Goal: Task Accomplishment & Management: Manage account settings

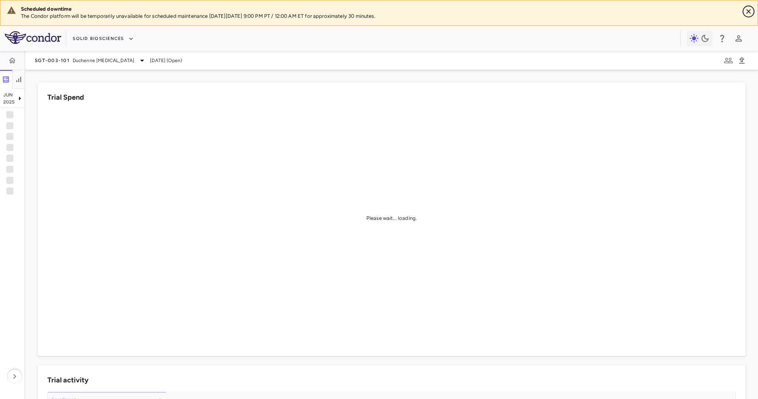
click at [505, 9] on button "Close" at bounding box center [749, 12] width 12 height 12
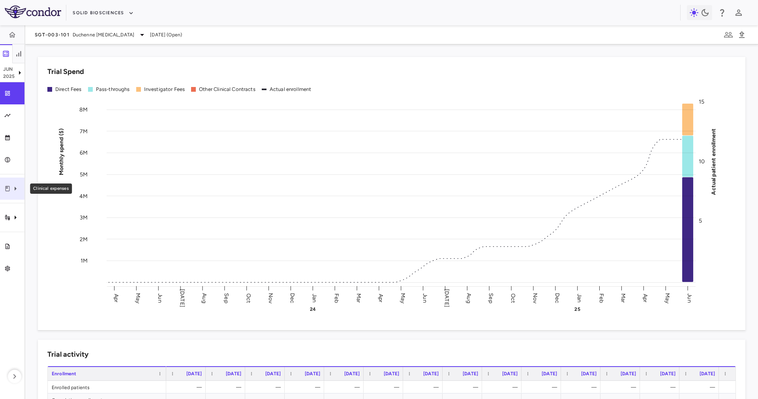
click at [8, 181] on div "Clinical expenses" at bounding box center [12, 188] width 24 height 22
click at [21, 207] on div at bounding box center [379, 199] width 758 height 399
click at [9, 220] on icon "Trial activity" at bounding box center [7, 217] width 6 height 6
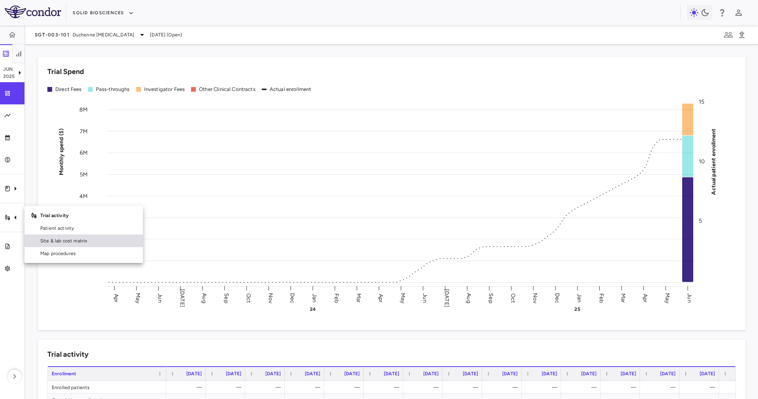
click at [63, 238] on span "Site & lab cost matrix" at bounding box center [88, 240] width 96 height 7
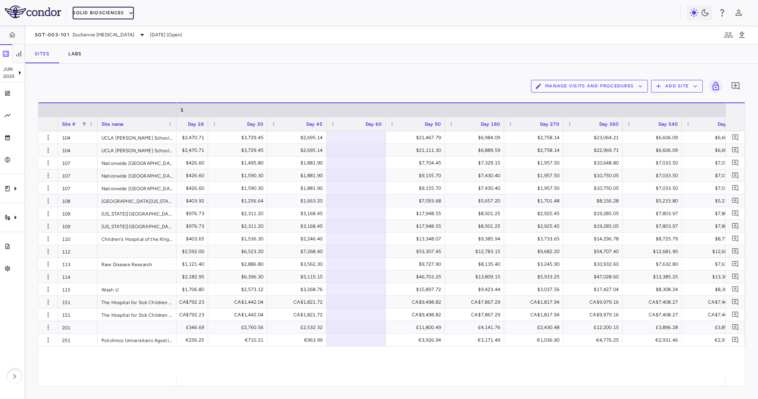
click at [106, 12] on button "Solid Biosciences" at bounding box center [103, 13] width 61 height 13
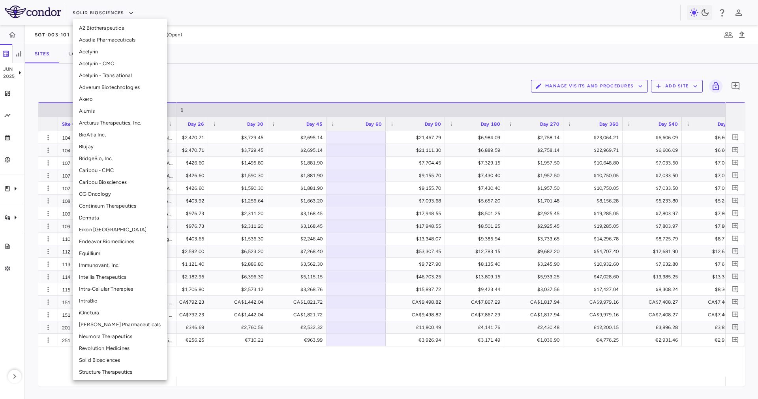
click at [120, 161] on li "BridgeBio, Inc." at bounding box center [120, 158] width 94 height 12
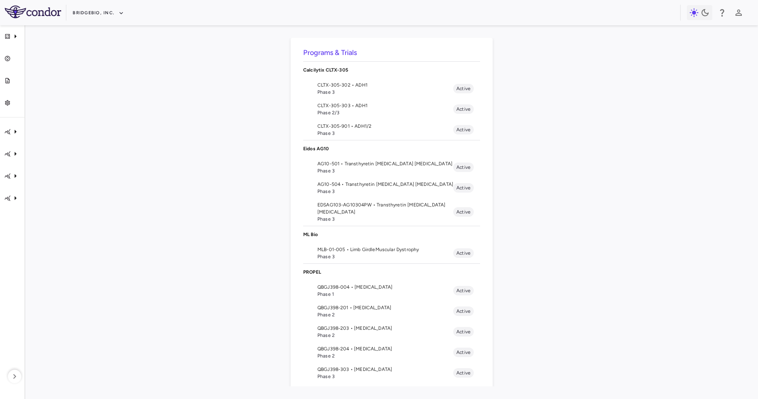
click at [348, 85] on span "CLTX-305-302 • ADH1" at bounding box center [386, 84] width 136 height 7
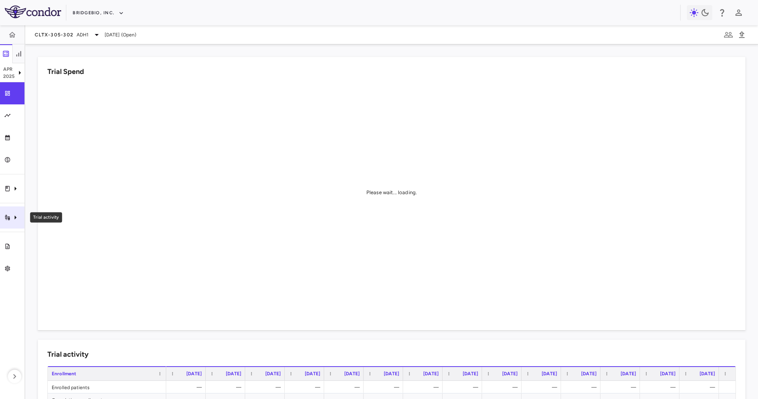
click at [9, 210] on div "Trial activity" at bounding box center [12, 217] width 24 height 22
drag, startPoint x: 63, startPoint y: 240, endPoint x: 419, endPoint y: 393, distance: 387.9
click at [63, 240] on span "Site & lab cost matrix" at bounding box center [88, 240] width 96 height 7
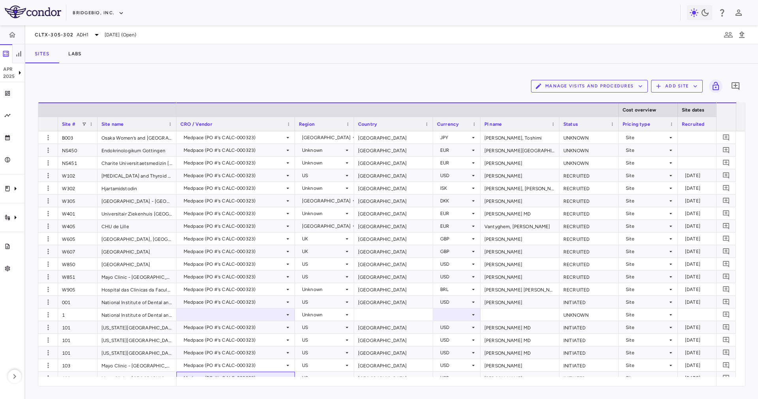
drag, startPoint x: 200, startPoint y: 376, endPoint x: 200, endPoint y: 382, distance: 6.3
click at [201, 265] on div "Site # Site name Cost overview Site dates" at bounding box center [391, 243] width 707 height 283
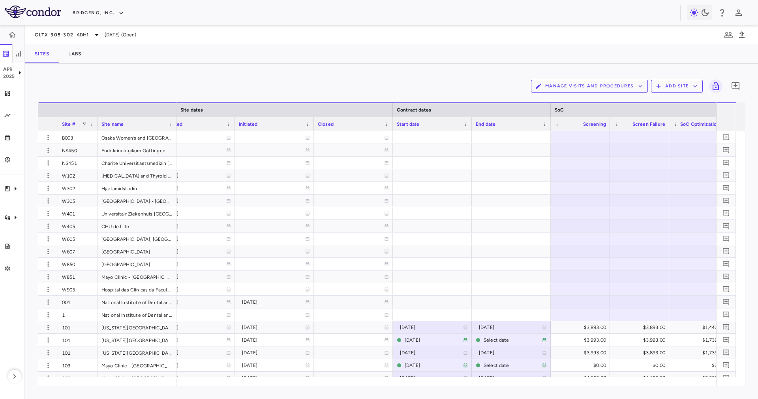
scroll to position [119, 0]
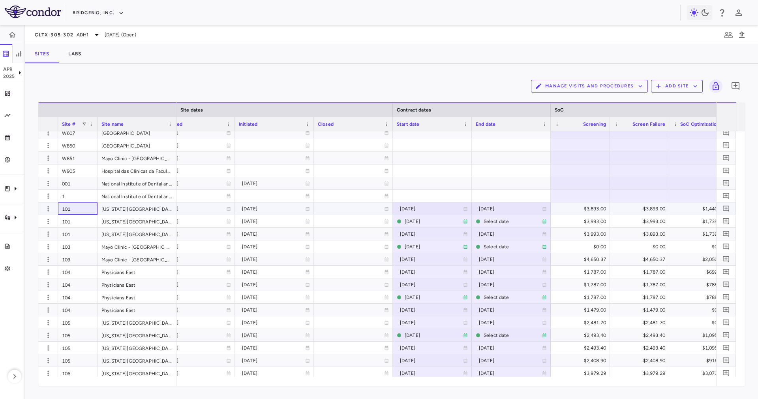
click at [61, 208] on div "101" at bounding box center [78, 208] width 40 height 12
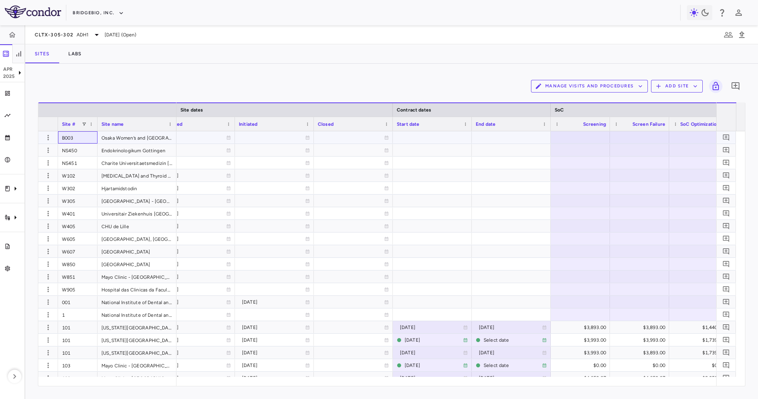
click at [85, 142] on div "B003" at bounding box center [78, 137] width 40 height 12
drag, startPoint x: 75, startPoint y: 199, endPoint x: 73, endPoint y: 264, distance: 65.2
click at [75, 199] on div "W305" at bounding box center [78, 200] width 40 height 12
click at [72, 265] on div "W851" at bounding box center [78, 276] width 40 height 12
drag, startPoint x: 79, startPoint y: 305, endPoint x: 76, endPoint y: 278, distance: 26.7
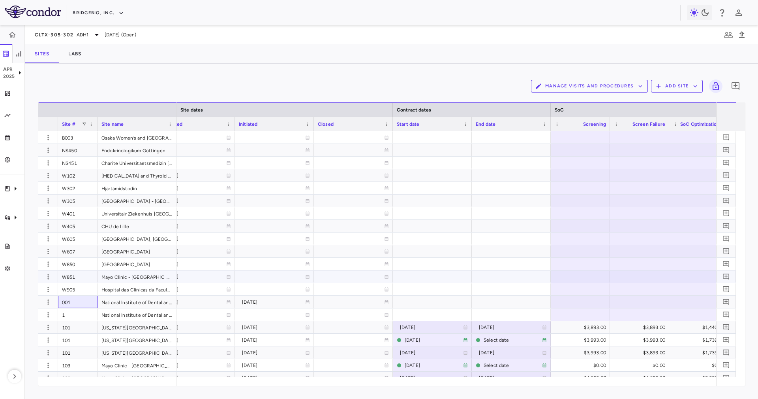
click at [76, 265] on div "W851" at bounding box center [78, 276] width 40 height 12
click at [75, 237] on div "W605" at bounding box center [78, 238] width 40 height 12
click at [94, 265] on div "001" at bounding box center [78, 301] width 40 height 12
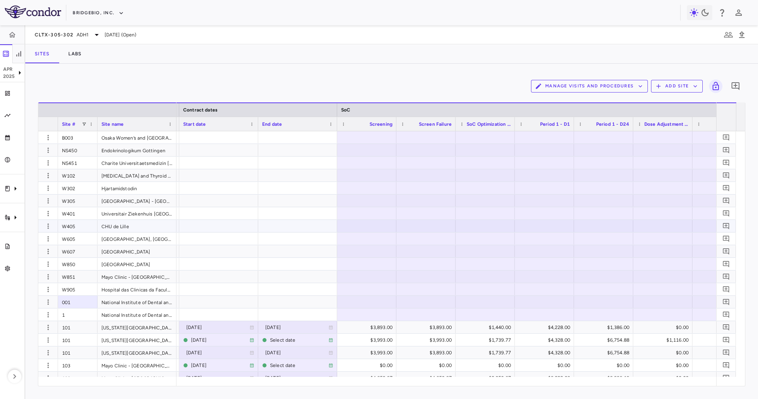
click at [75, 213] on div "W401" at bounding box center [78, 213] width 40 height 12
click at [82, 232] on div "W605" at bounding box center [78, 238] width 40 height 12
click at [107, 265] on div "Hospital das Clinicas da Faculdade de Medicina da [GEOGRAPHIC_DATA] - FMUSP" at bounding box center [137, 289] width 79 height 12
click at [89, 265] on div "001" at bounding box center [78, 301] width 40 height 12
click at [76, 265] on div "001" at bounding box center [78, 301] width 40 height 12
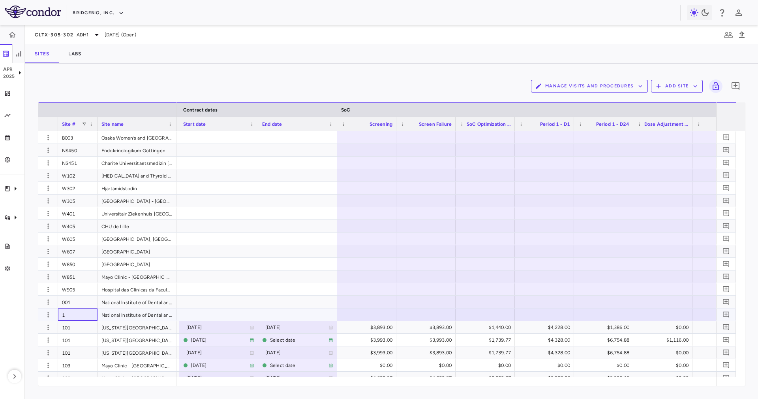
click at [77, 265] on div "1" at bounding box center [78, 314] width 40 height 12
click at [81, 265] on div "001" at bounding box center [78, 301] width 40 height 12
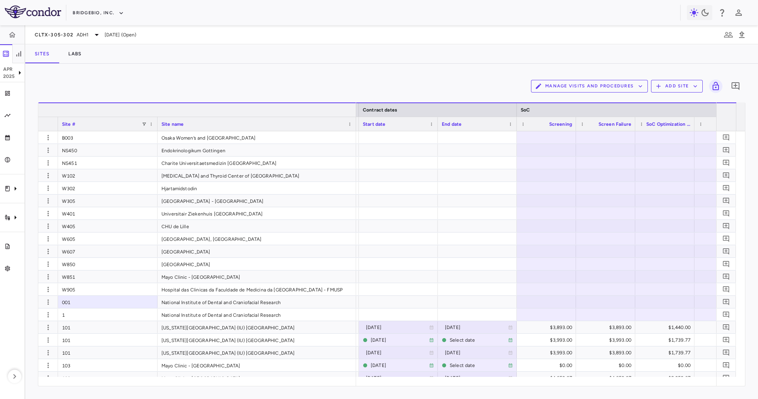
drag, startPoint x: 175, startPoint y: 110, endPoint x: 355, endPoint y: 154, distance: 184.6
click at [355, 154] on div "Site # Site name Site dates Contract dates SoC" at bounding box center [391, 243] width 707 height 283
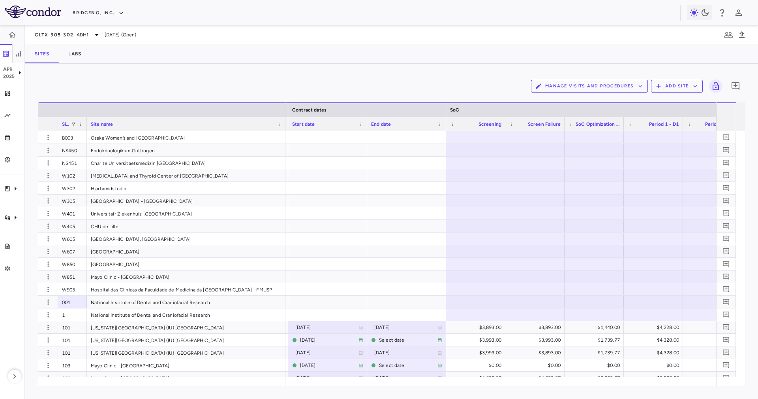
drag, startPoint x: 156, startPoint y: 126, endPoint x: 85, endPoint y: 133, distance: 71.1
click at [85, 133] on div "Site # Site name Site dates Contract dates SoC" at bounding box center [391, 243] width 707 height 283
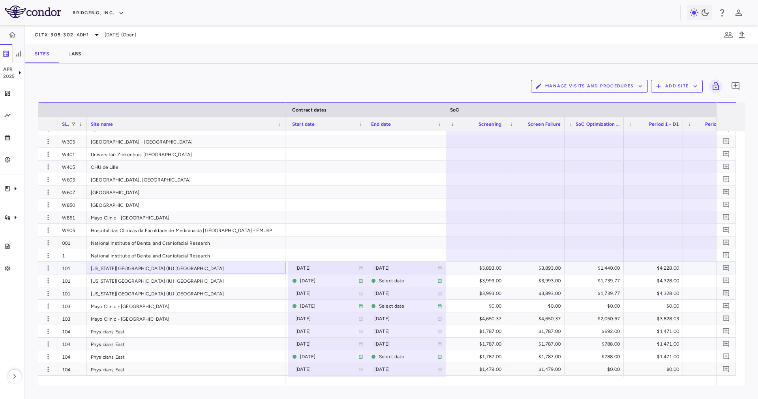
click at [241, 265] on div "[US_STATE][GEOGRAPHIC_DATA] (IU) [GEOGRAPHIC_DATA]" at bounding box center [186, 268] width 199 height 12
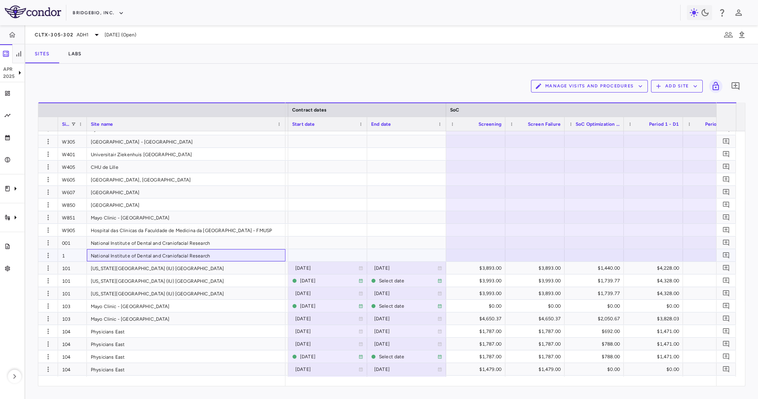
click at [239, 251] on div "National Institute of Dental and Craniofacial Research" at bounding box center [186, 255] width 199 height 12
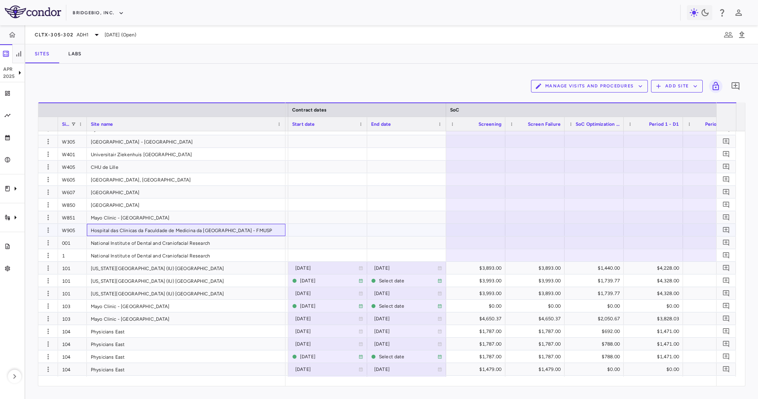
click at [254, 235] on div "Hospital das Clinicas da Faculdade de Medicina da [GEOGRAPHIC_DATA] - FMUSP" at bounding box center [186, 230] width 199 height 12
click at [256, 239] on div "National Institute of Dental and Craniofacial Research" at bounding box center [186, 242] width 199 height 12
click at [258, 246] on div "National Institute of Dental and Craniofacial Research" at bounding box center [186, 242] width 199 height 12
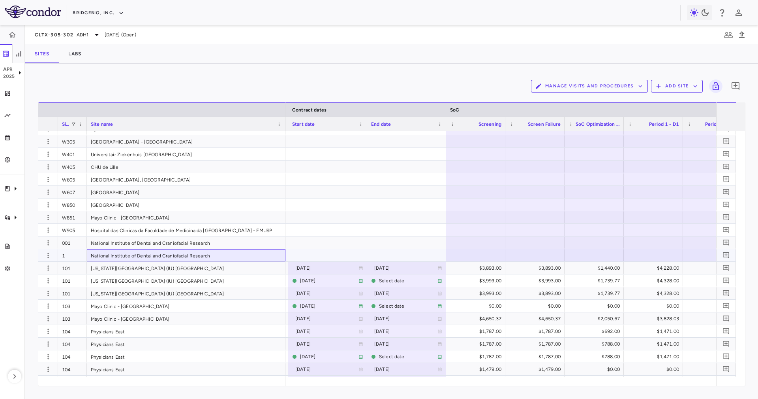
click at [262, 253] on div "National Institute of Dental and Craniofacial Research" at bounding box center [186, 255] width 199 height 12
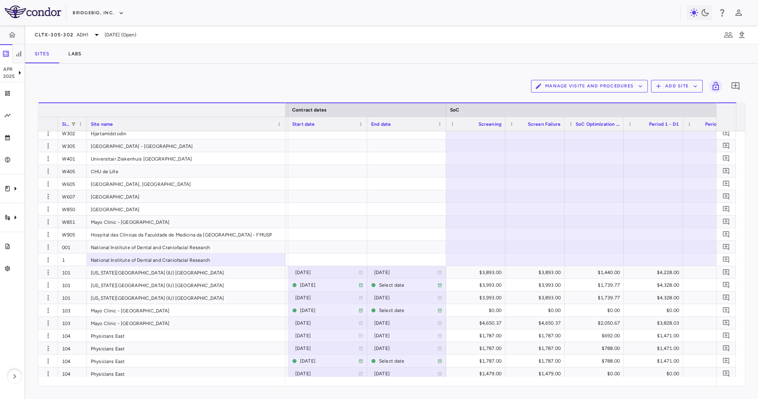
click at [284, 113] on div at bounding box center [285, 109] width 3 height 13
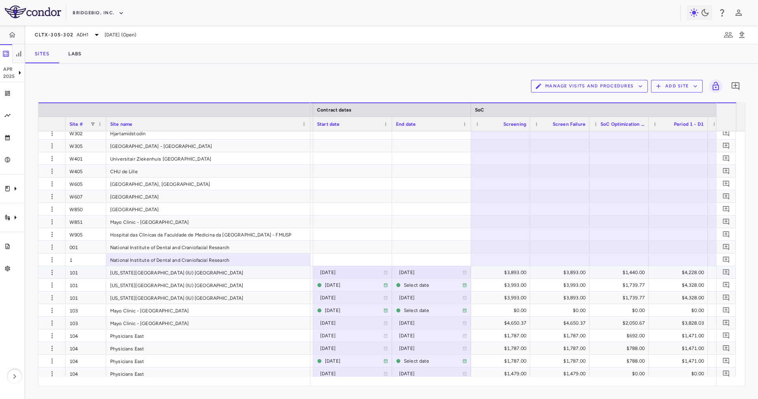
scroll to position [173, 0]
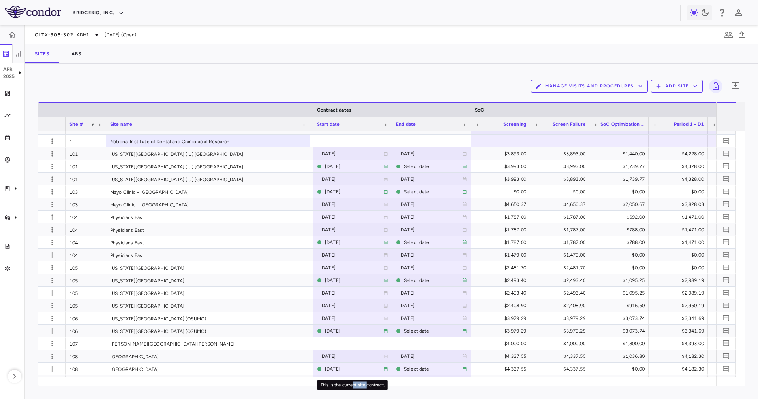
drag, startPoint x: 353, startPoint y: 380, endPoint x: 358, endPoint y: 383, distance: 5.7
click at [363, 265] on div "This is the current site contract." at bounding box center [353, 385] width 70 height 10
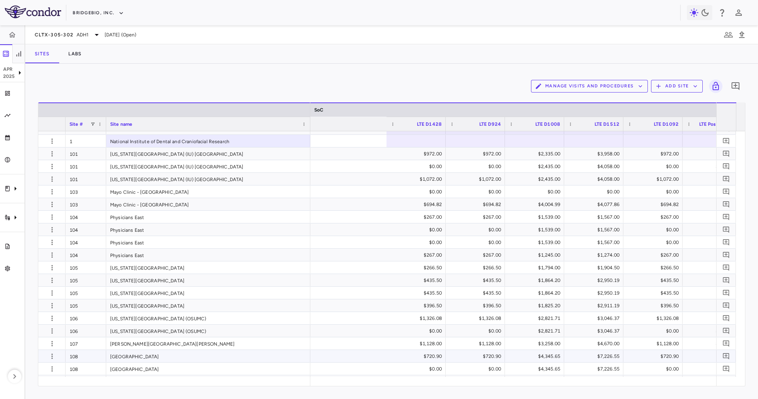
scroll to position [0, 2400]
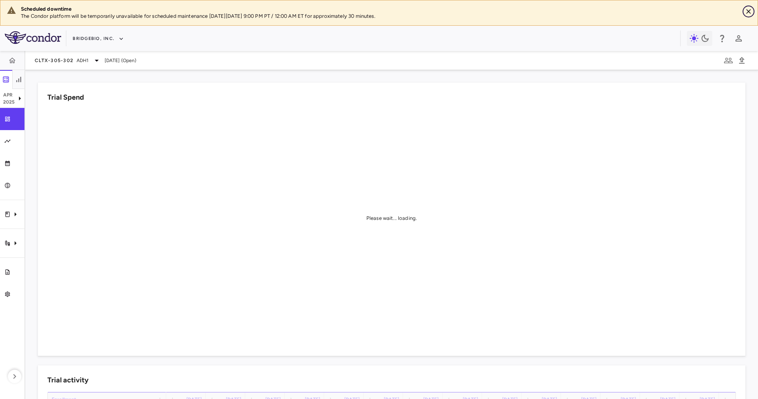
click at [747, 13] on icon "Close" at bounding box center [749, 11] width 5 height 5
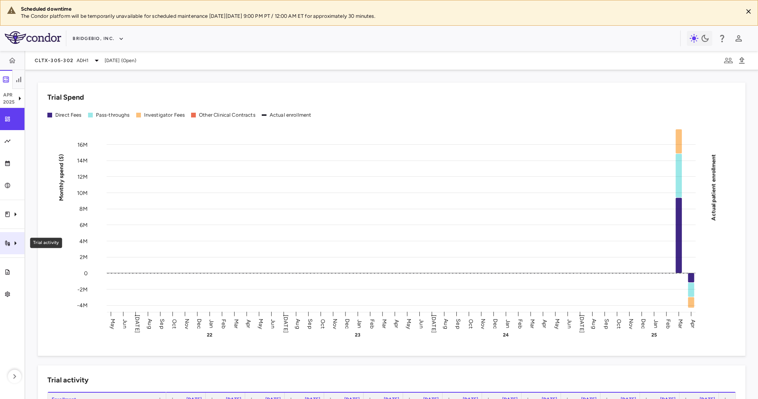
click at [4, 242] on div "Trial activity" at bounding box center [12, 243] width 24 height 22
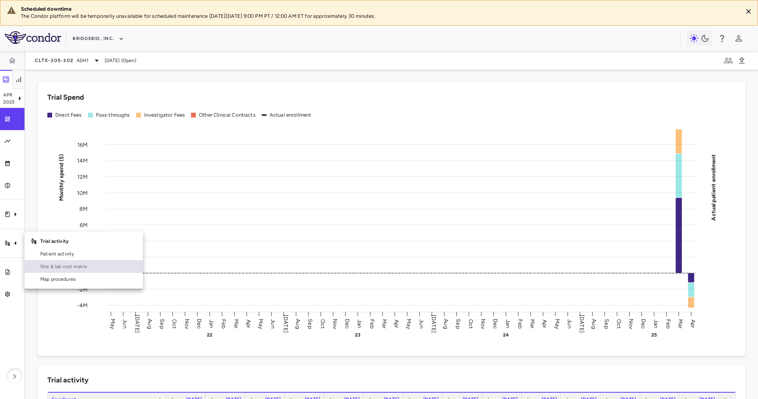
click at [68, 260] on link "Site & lab cost matrix" at bounding box center [83, 266] width 119 height 13
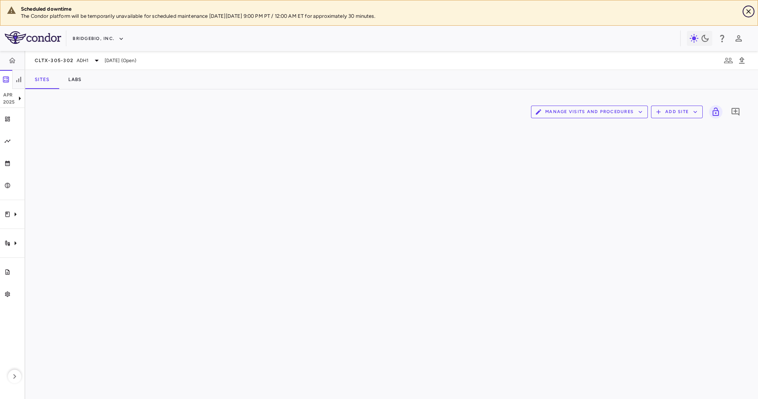
click at [746, 11] on icon "Close" at bounding box center [749, 12] width 8 height 8
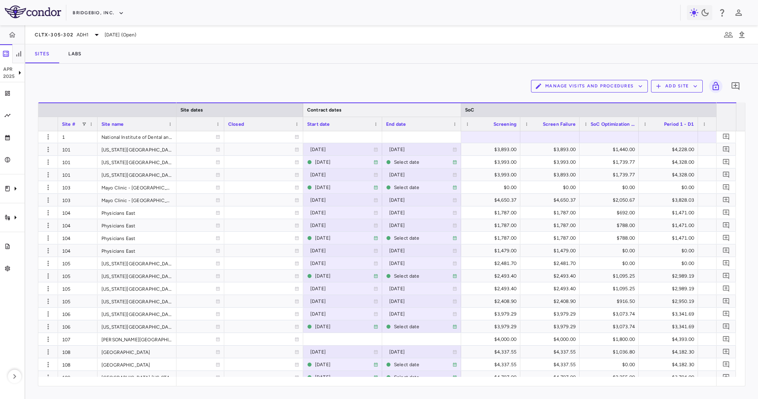
click at [459, 109] on div at bounding box center [460, 109] width 3 height 13
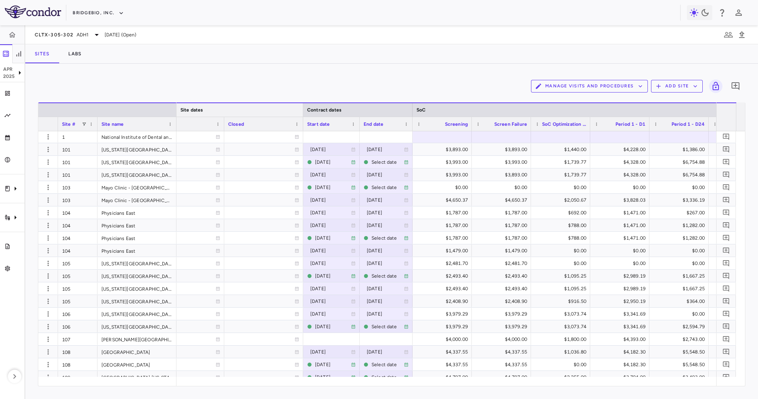
click at [303, 109] on div at bounding box center [302, 109] width 3 height 13
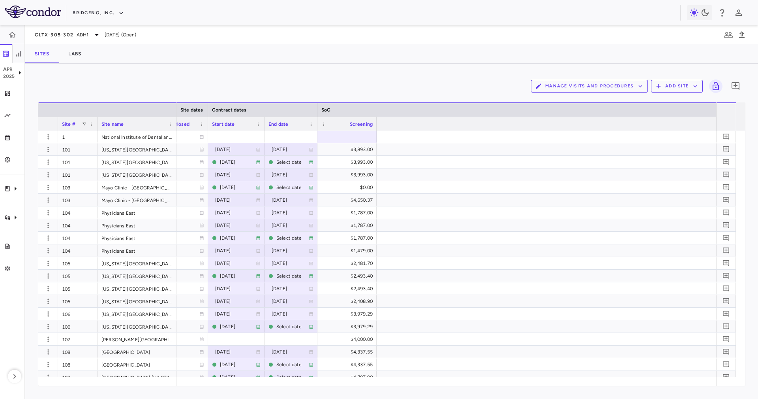
scroll to position [0, 139]
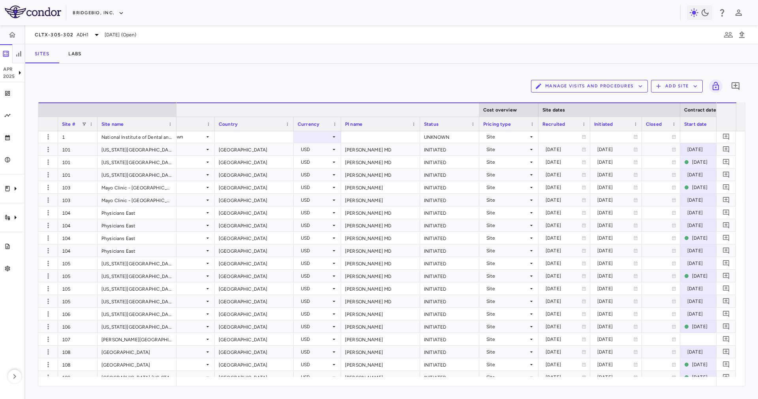
click at [479, 107] on div at bounding box center [479, 109] width 3 height 13
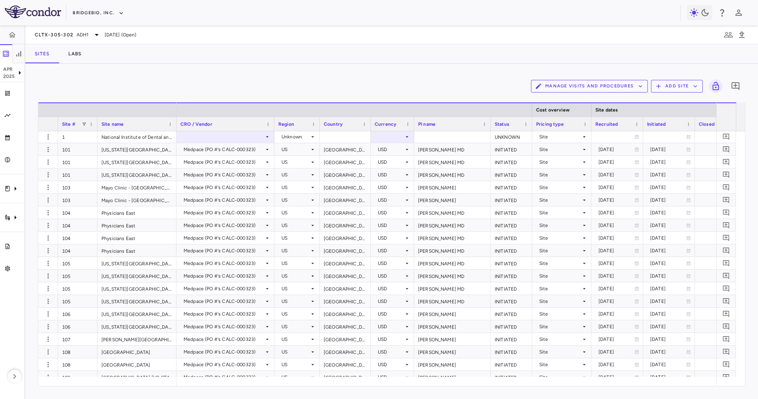
scroll to position [0, 162]
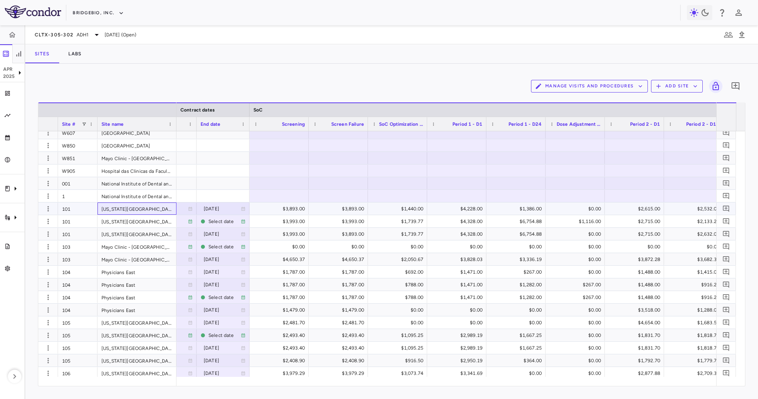
click at [136, 207] on div "[US_STATE][GEOGRAPHIC_DATA] (IU) [GEOGRAPHIC_DATA]" at bounding box center [137, 208] width 79 height 12
click at [53, 209] on button "button" at bounding box center [48, 209] width 12 height 12
click at [34, 241] on div "Edit site" at bounding box center [36, 238] width 73 height 14
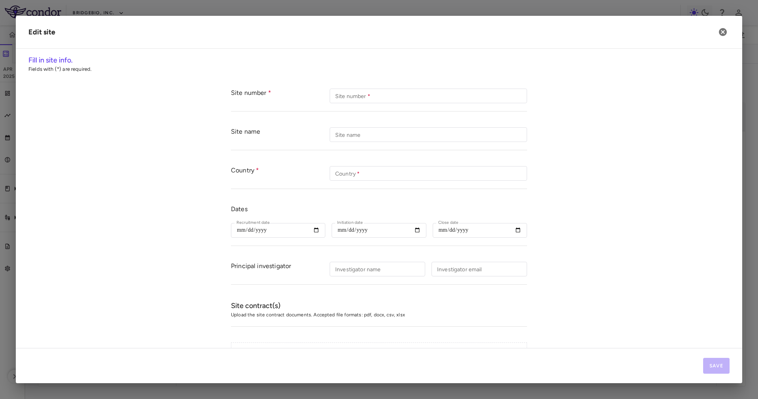
type input "***"
type input "**********"
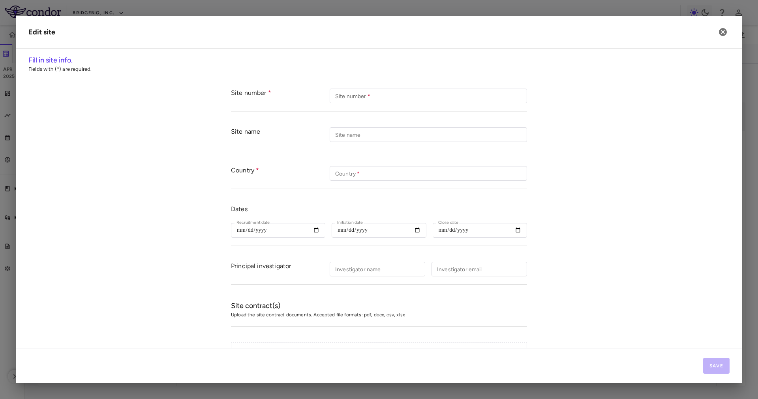
type input "**********"
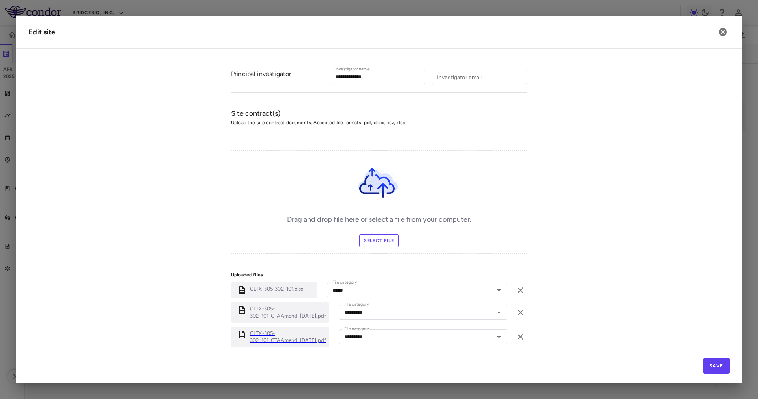
scroll to position [251, 0]
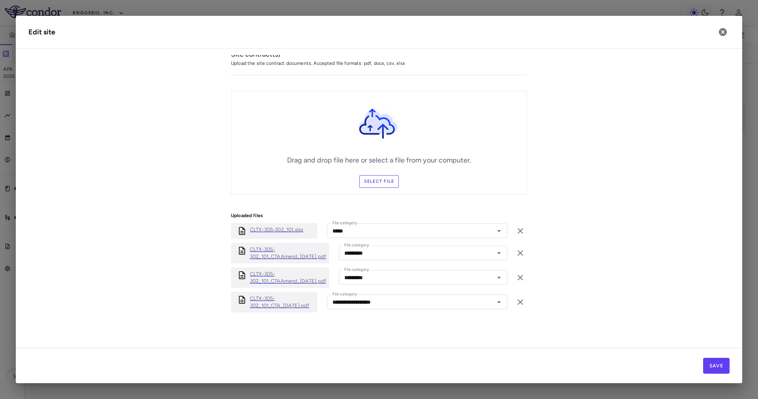
click at [301, 246] on p "CLTX-305-302_101_CTAAmend_08AUG2023.pdf" at bounding box center [288, 253] width 76 height 14
click at [291, 277] on p "CLTX-305-302_101_CTAAmend_22MAY2024.pdf" at bounding box center [288, 277] width 76 height 14
click at [286, 299] on p "CLTX-305-302_101_CTA_08JUN2023.pdf" at bounding box center [282, 302] width 64 height 14
click at [726, 34] on icon "button" at bounding box center [723, 32] width 8 height 8
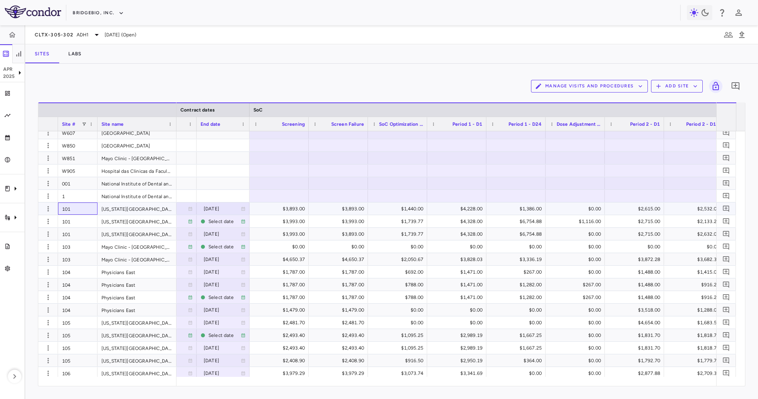
click at [85, 205] on div "101" at bounding box center [78, 208] width 40 height 12
